Goal: Find specific page/section: Find specific page/section

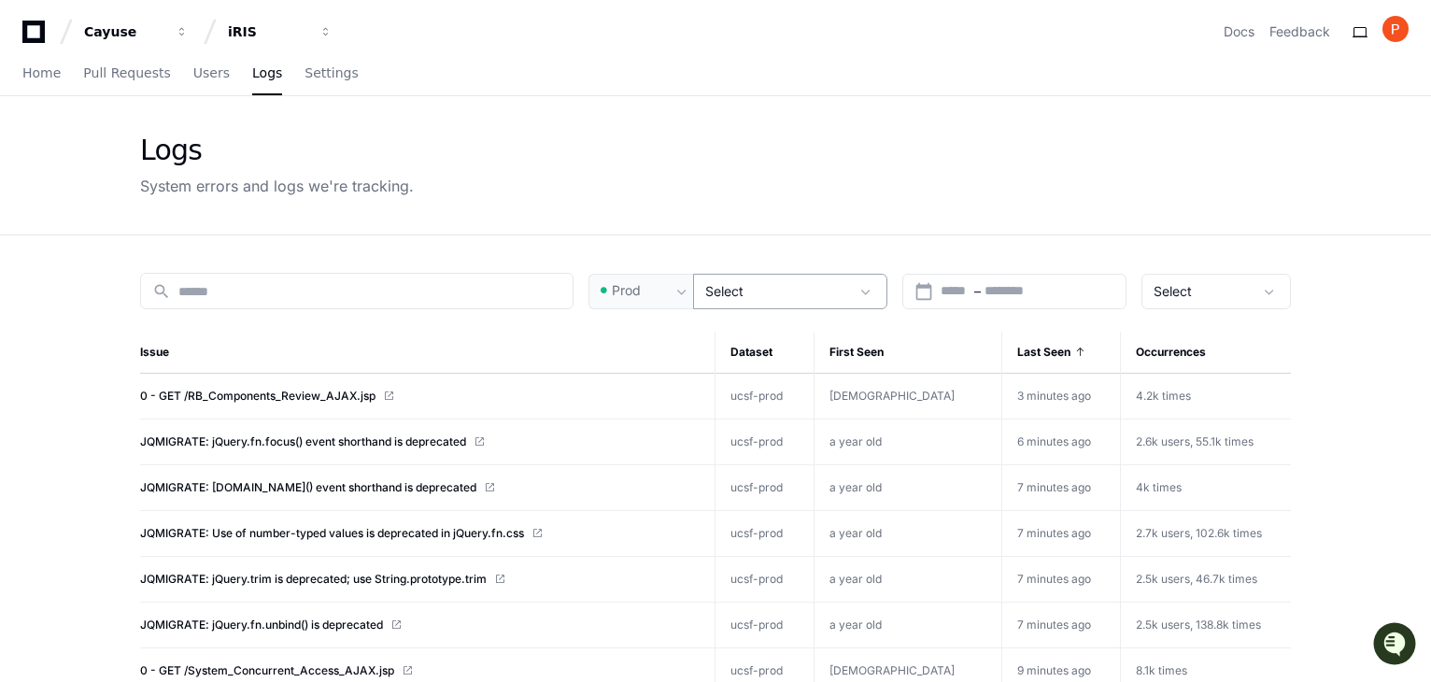
click at [777, 294] on div "Select" at bounding box center [777, 291] width 144 height 19
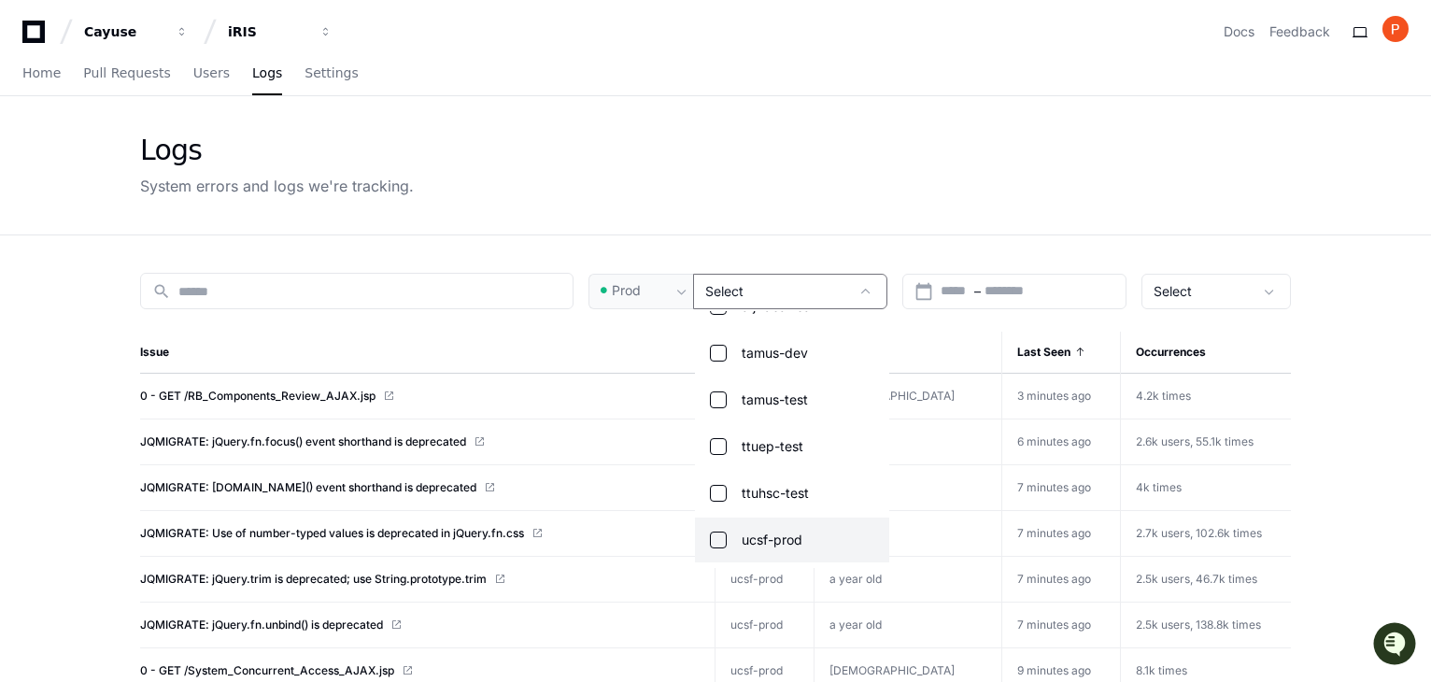
scroll to position [1820, 0]
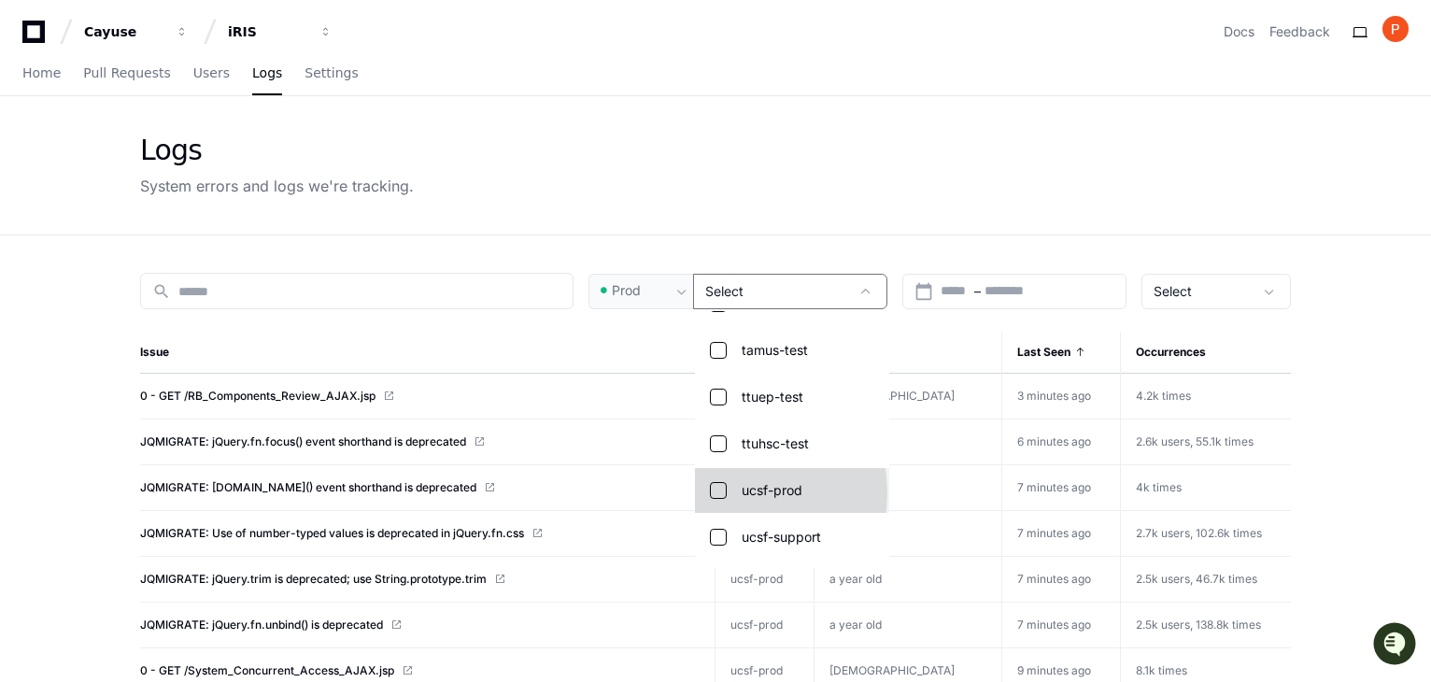
click at [717, 492] on mat-pseudo-checkbox at bounding box center [718, 490] width 17 height 17
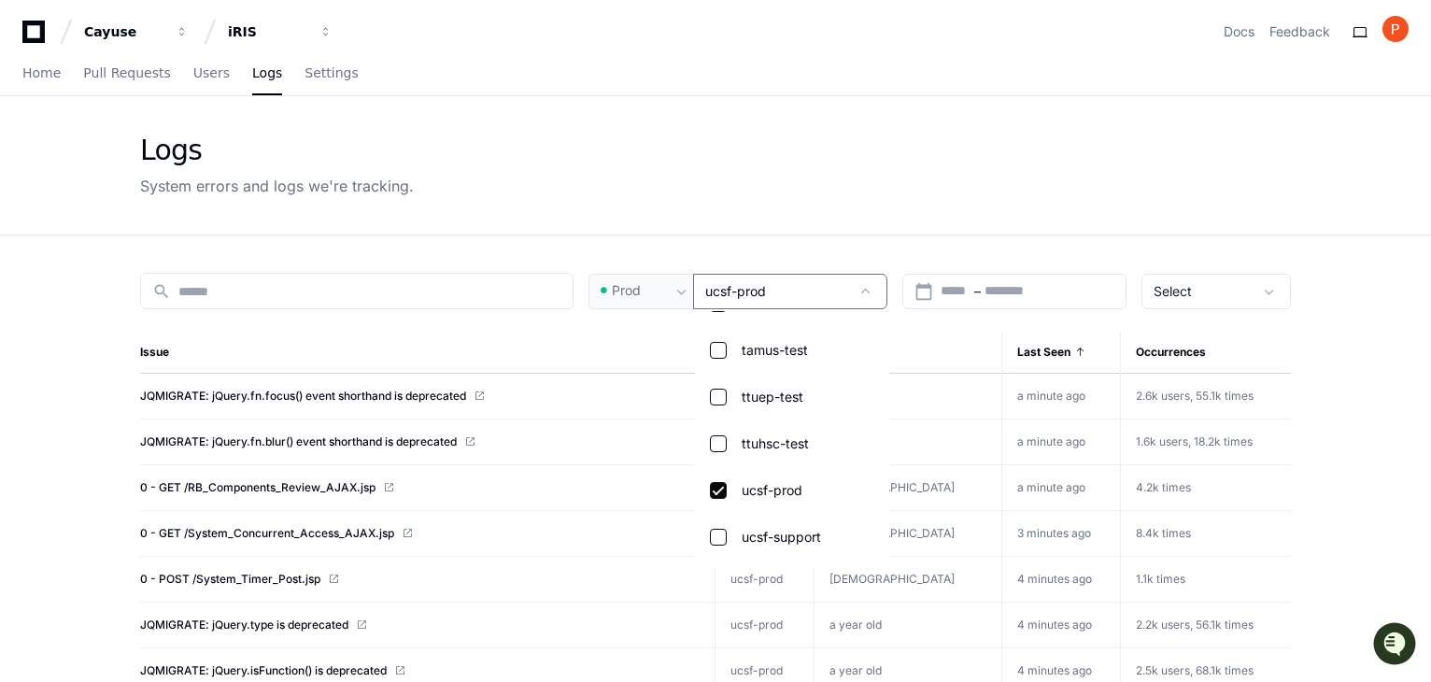
click at [1039, 58] on div at bounding box center [715, 341] width 1431 height 682
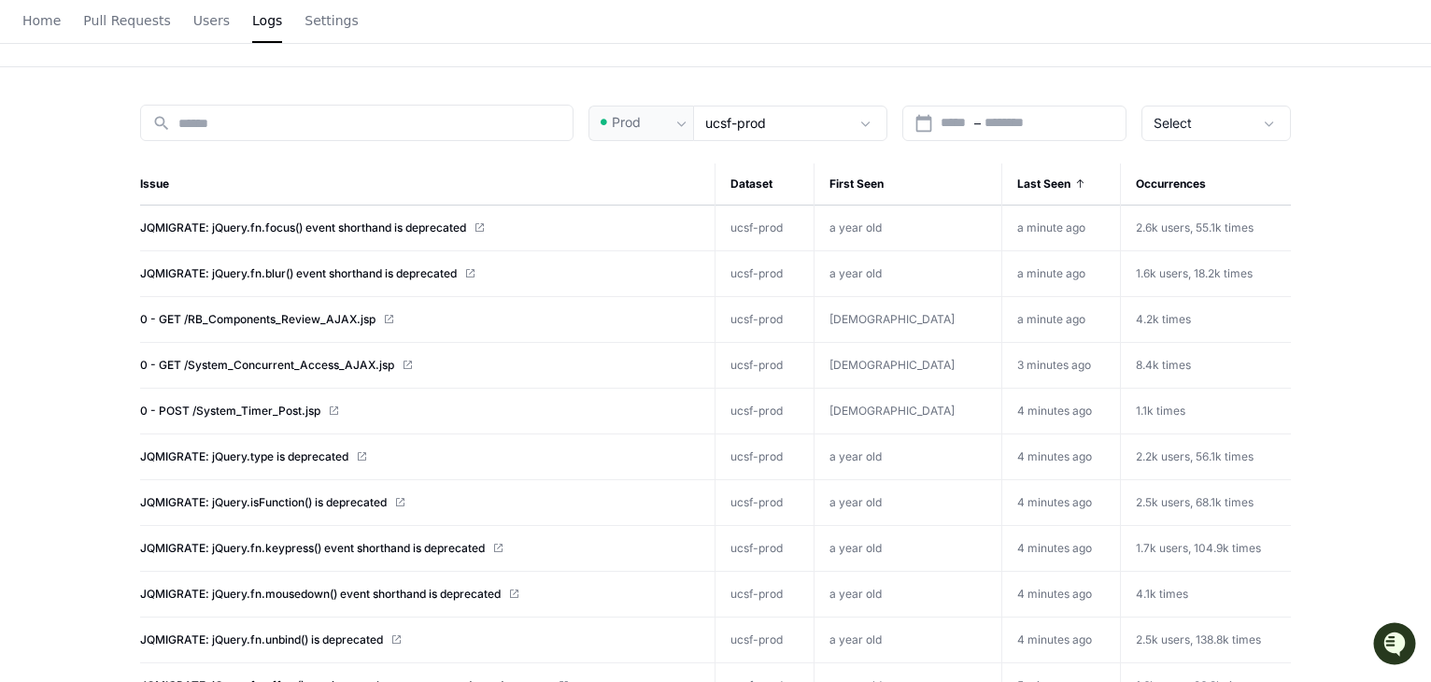
scroll to position [0, 0]
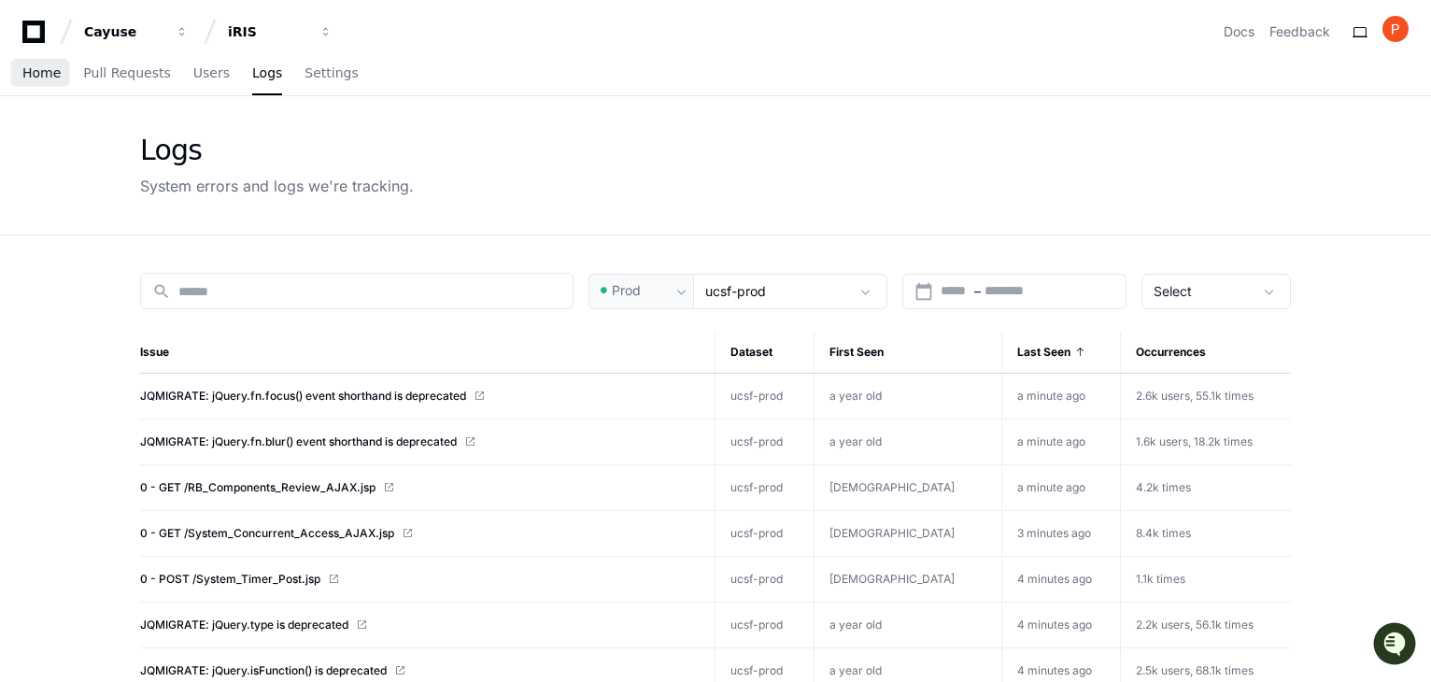
click at [44, 78] on span "Home" at bounding box center [41, 72] width 38 height 11
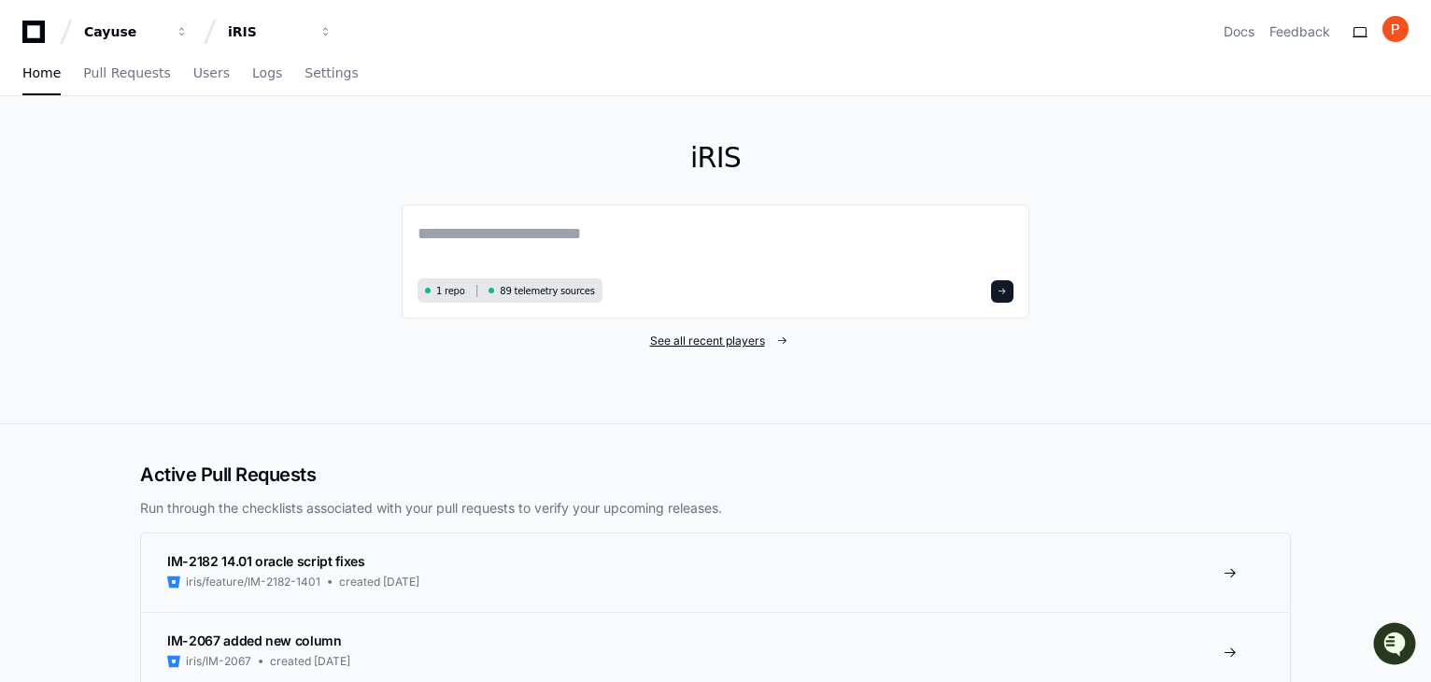
click at [731, 340] on span "See all recent players" at bounding box center [707, 341] width 115 height 15
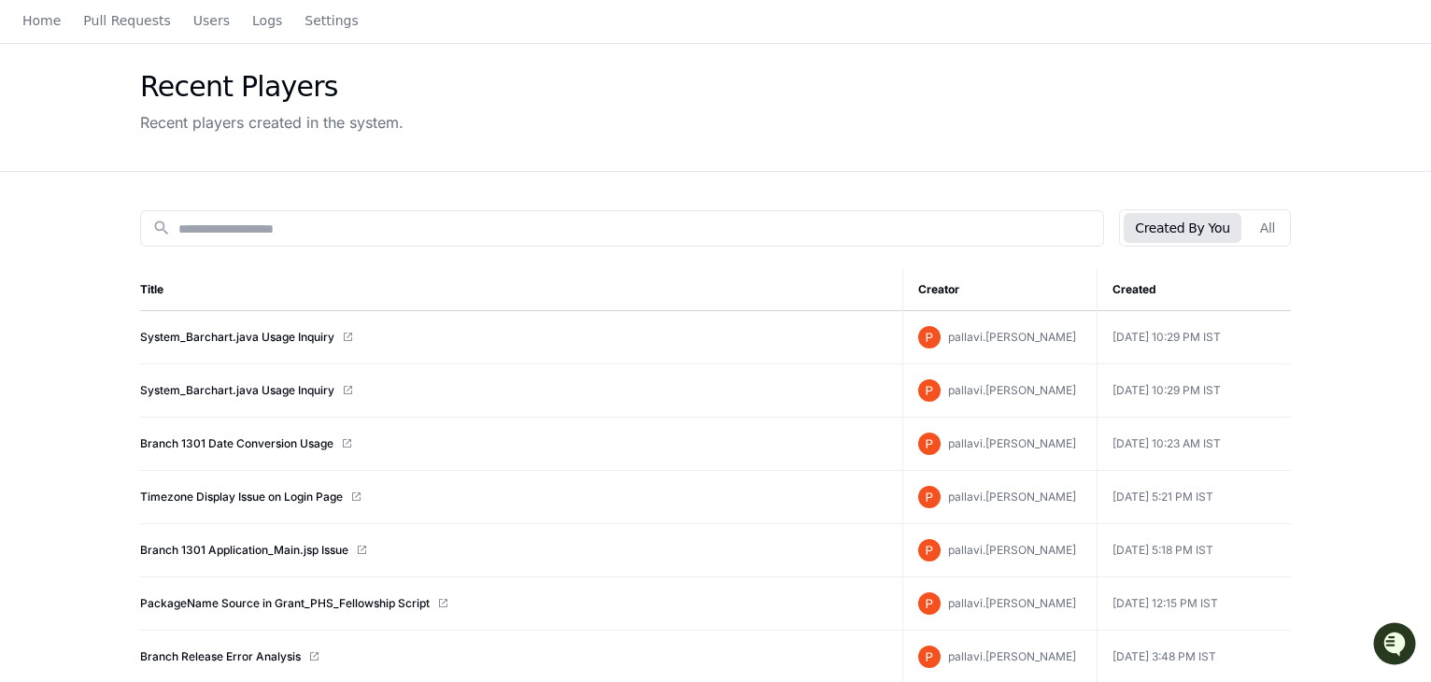
scroll to position [93, 0]
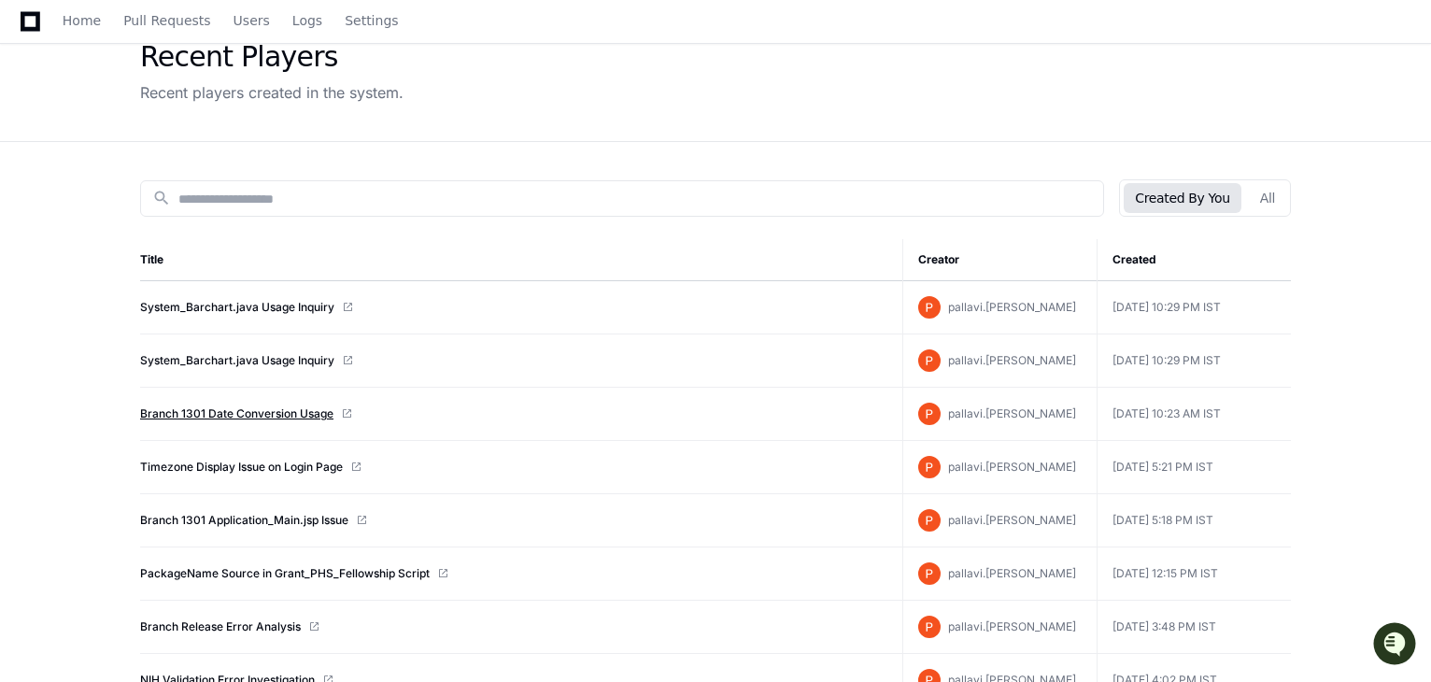
click at [290, 412] on link "Branch 1301 Date Conversion Usage" at bounding box center [236, 413] width 193 height 15
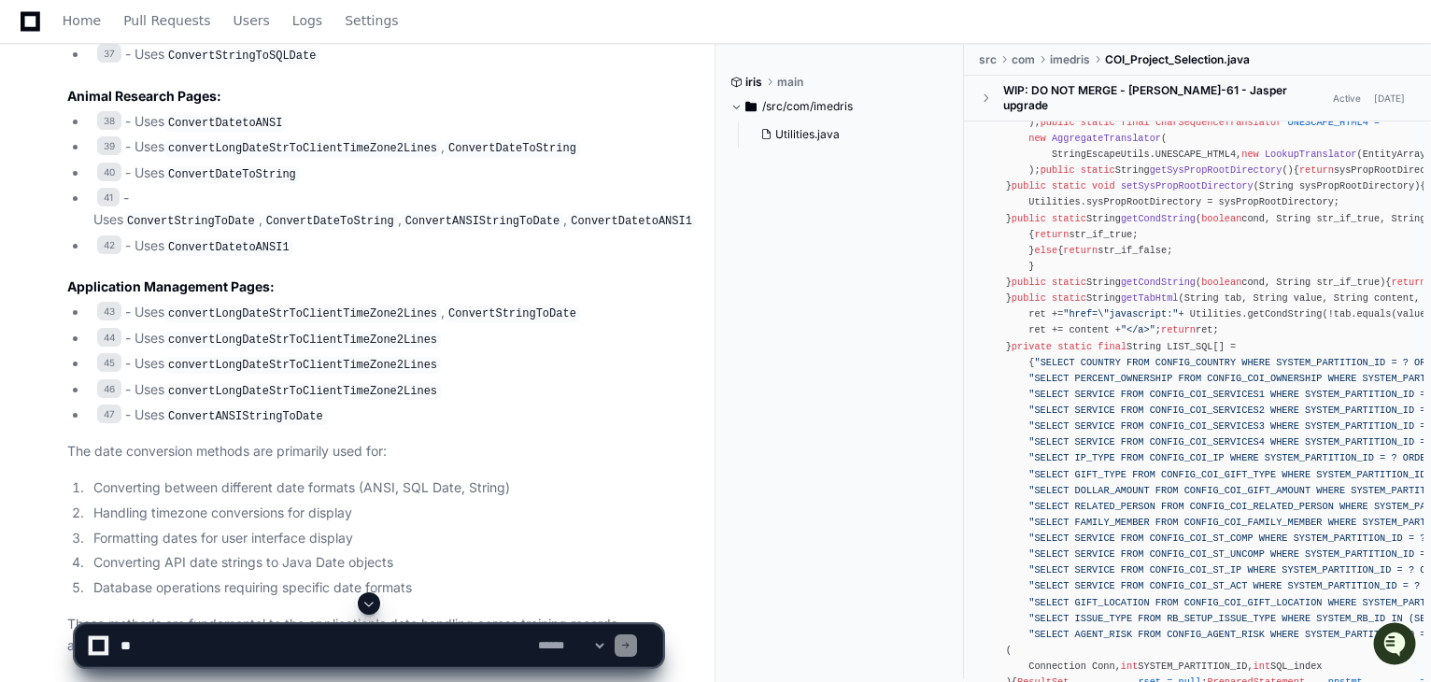
scroll to position [2754, 0]
